Goal: Find specific page/section: Find specific page/section

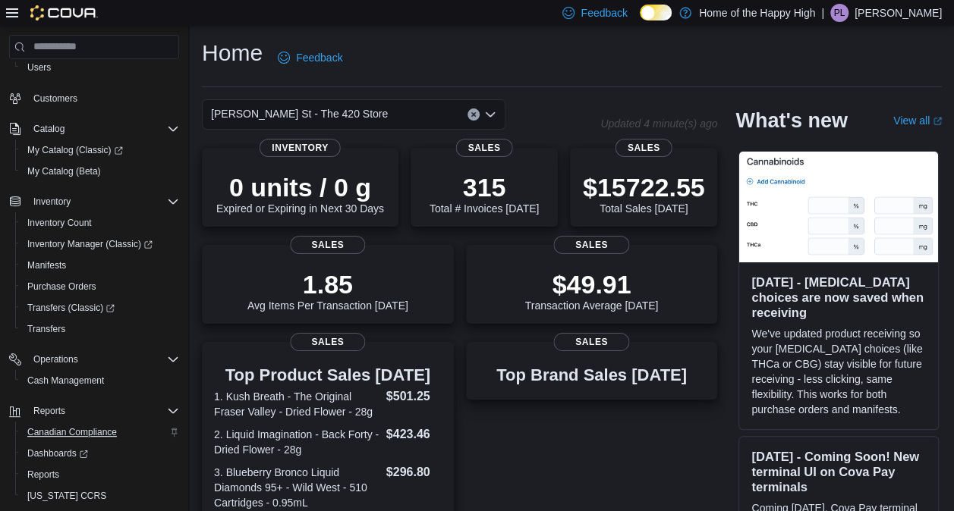
scroll to position [124, 0]
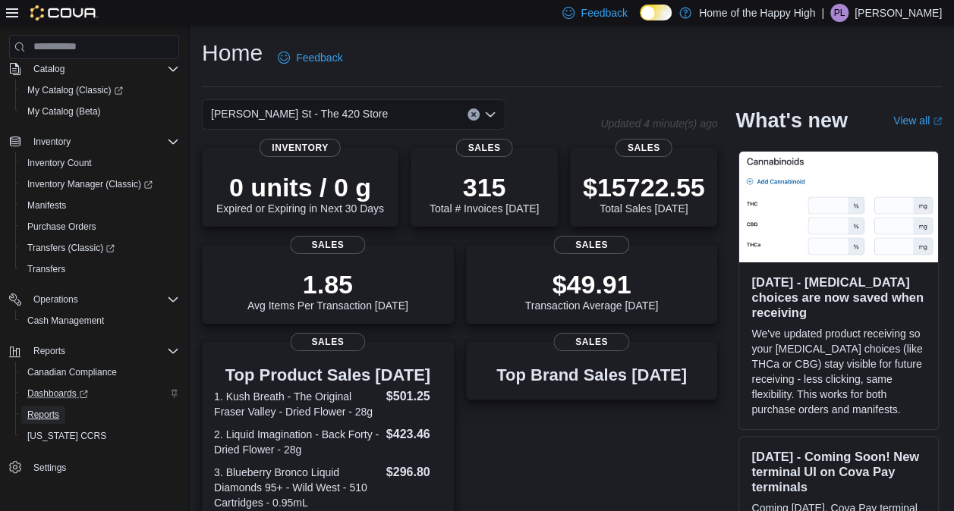
drag, startPoint x: 61, startPoint y: 413, endPoint x: 126, endPoint y: 393, distance: 67.4
click at [61, 413] on link "Reports" at bounding box center [43, 415] width 44 height 18
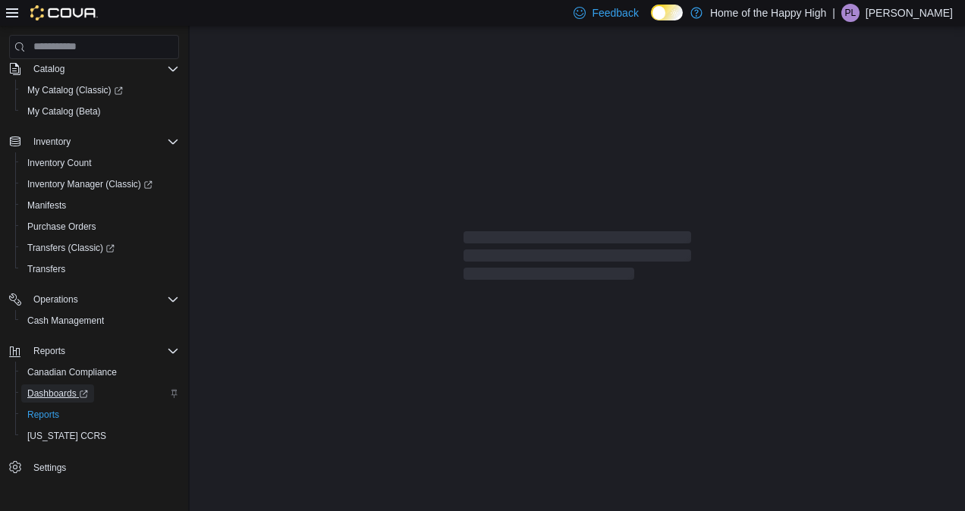
click at [85, 389] on span "Dashboards" at bounding box center [57, 394] width 61 height 12
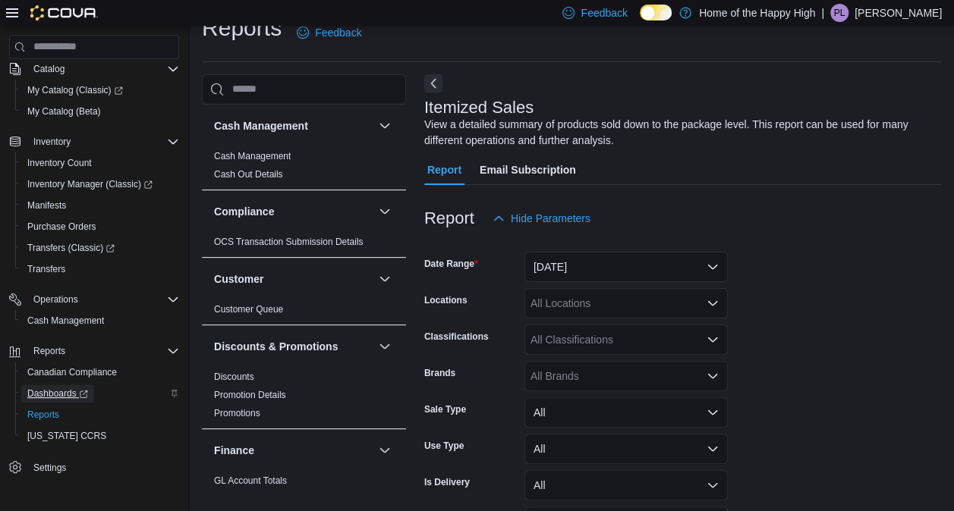
scroll to position [51, 0]
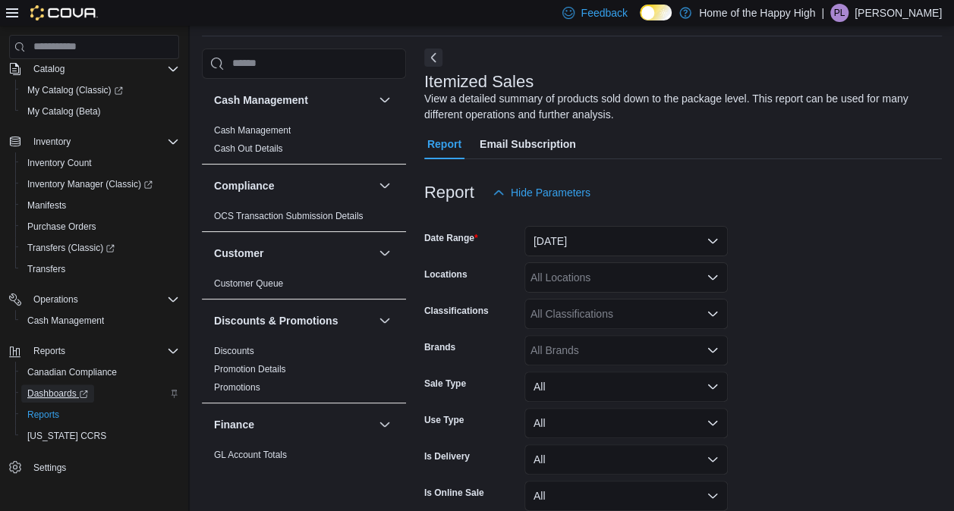
click at [55, 392] on span "Dashboards" at bounding box center [57, 394] width 61 height 12
